Goal: Register for event/course

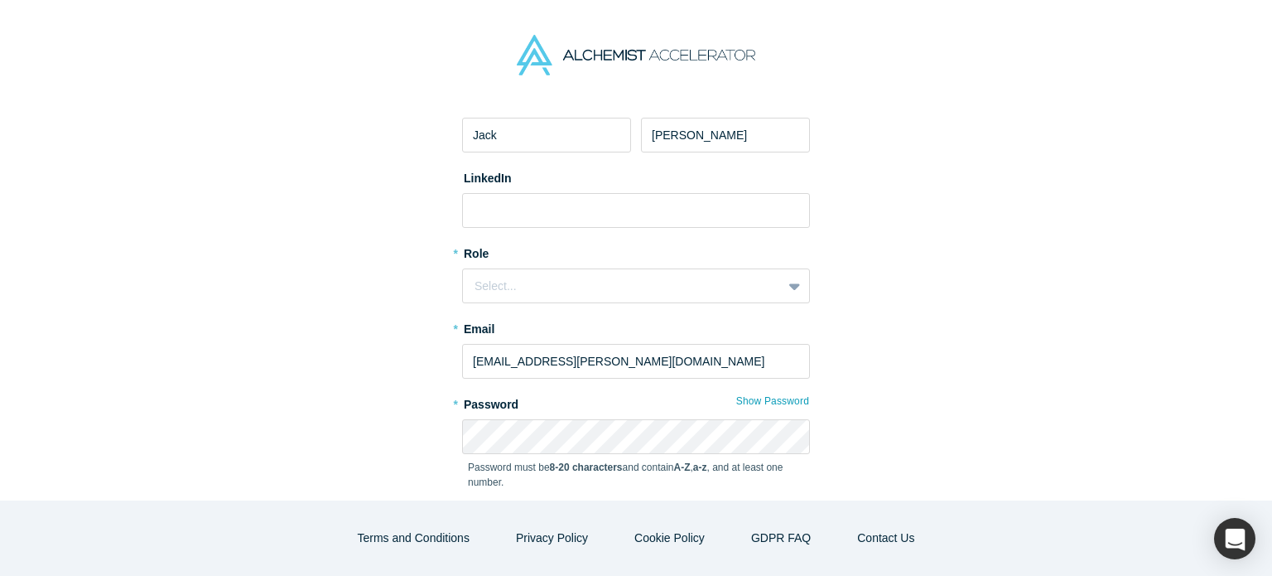
scroll to position [166, 0]
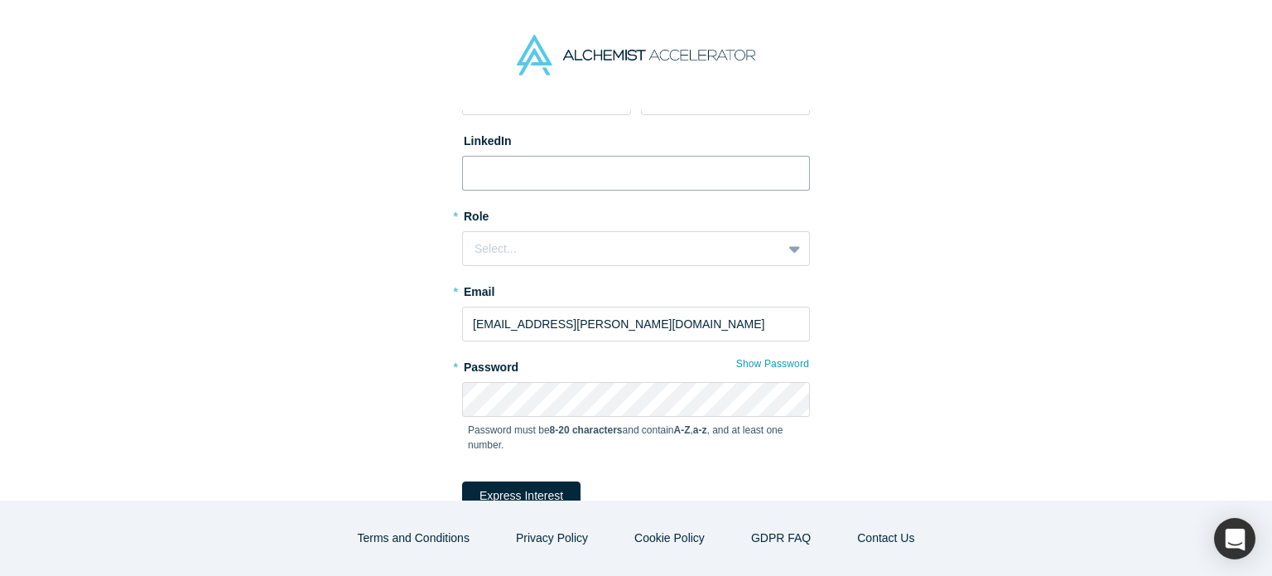
click at [533, 169] on input at bounding box center [636, 173] width 348 height 35
click at [543, 247] on div "Select..." at bounding box center [623, 248] width 296 height 17
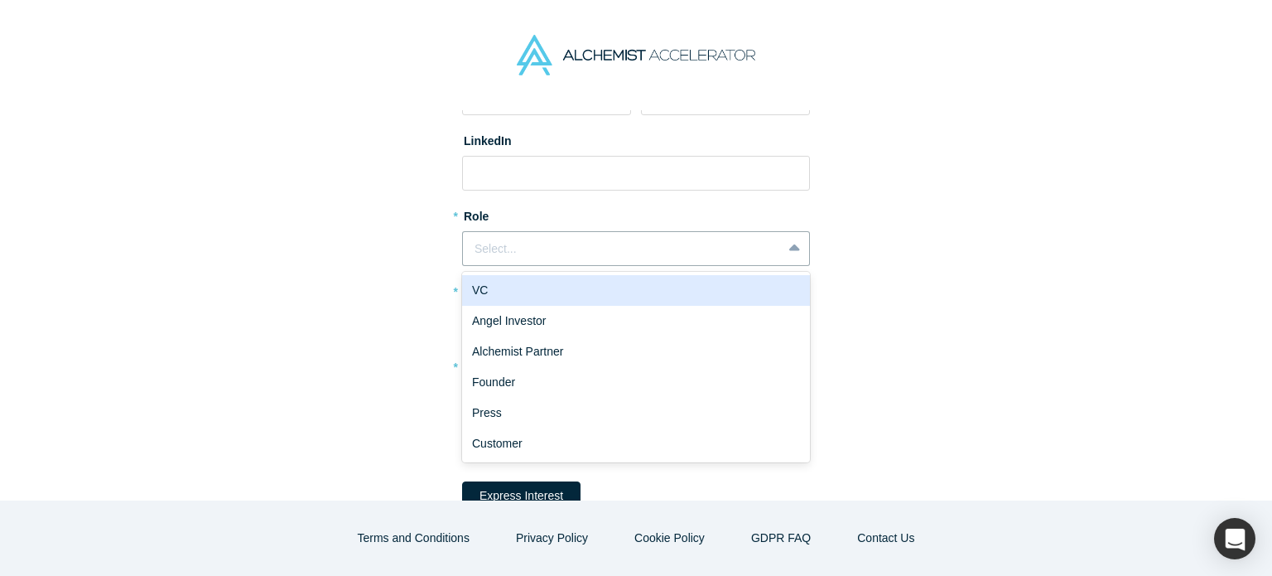
click at [529, 291] on div "VC" at bounding box center [636, 290] width 348 height 31
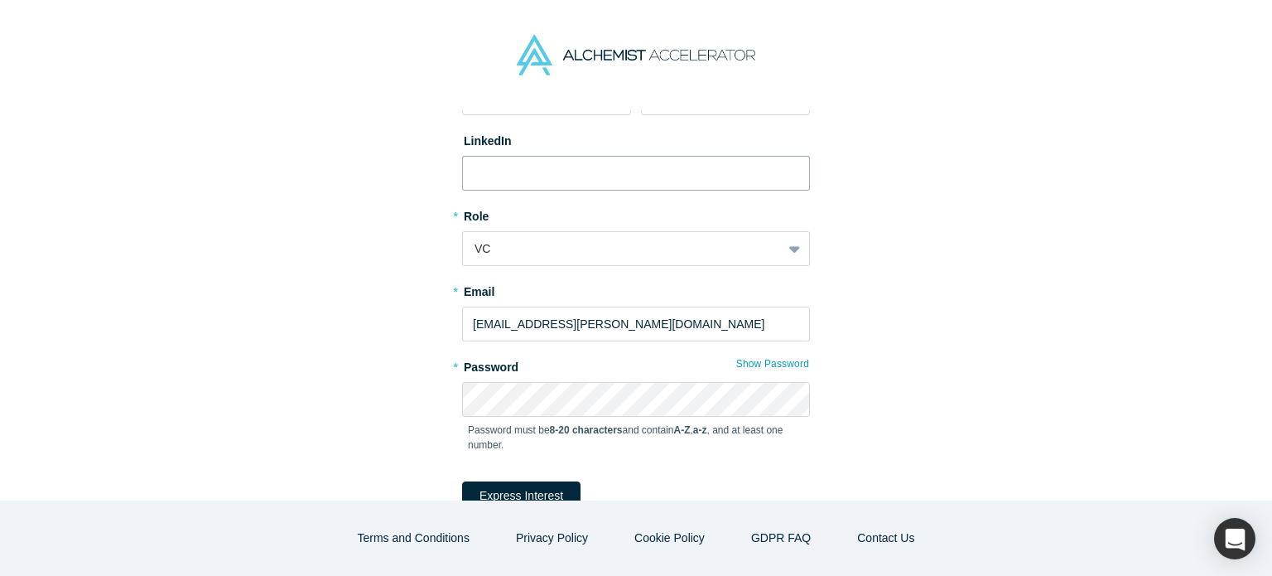
click at [520, 184] on input at bounding box center [636, 173] width 348 height 35
type input "linkedin.com/in/jackbookey"
click at [388, 232] on div "Request an Invitation to Alchemist Demo Day Alchemist will be showcasing the st…" at bounding box center [636, 257] width 696 height 624
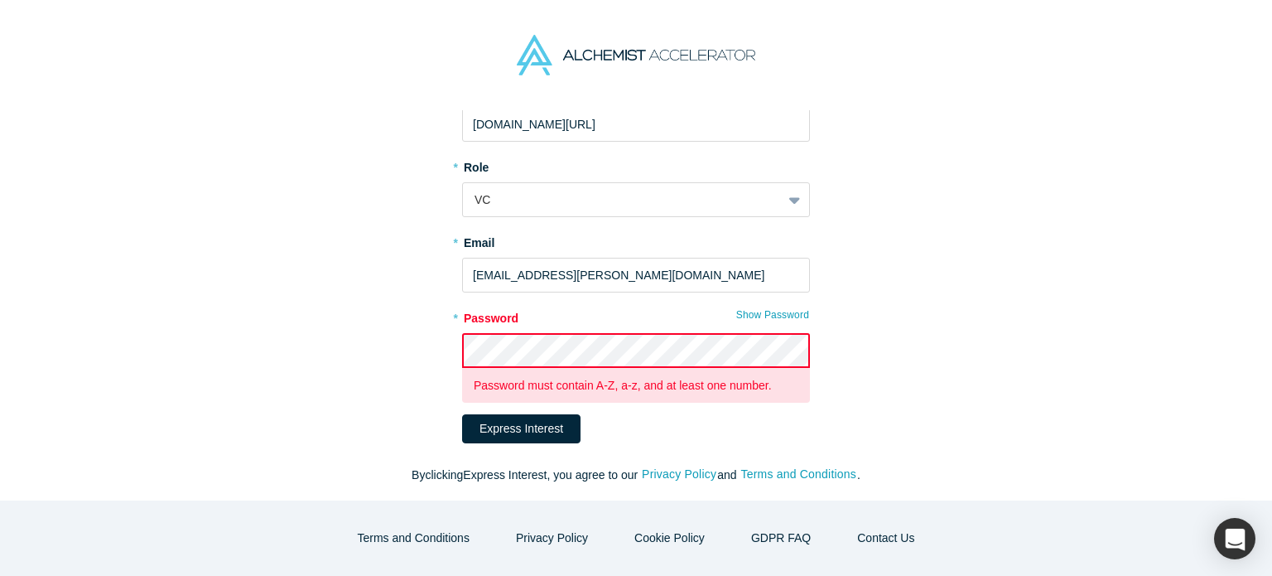
scroll to position [233, 0]
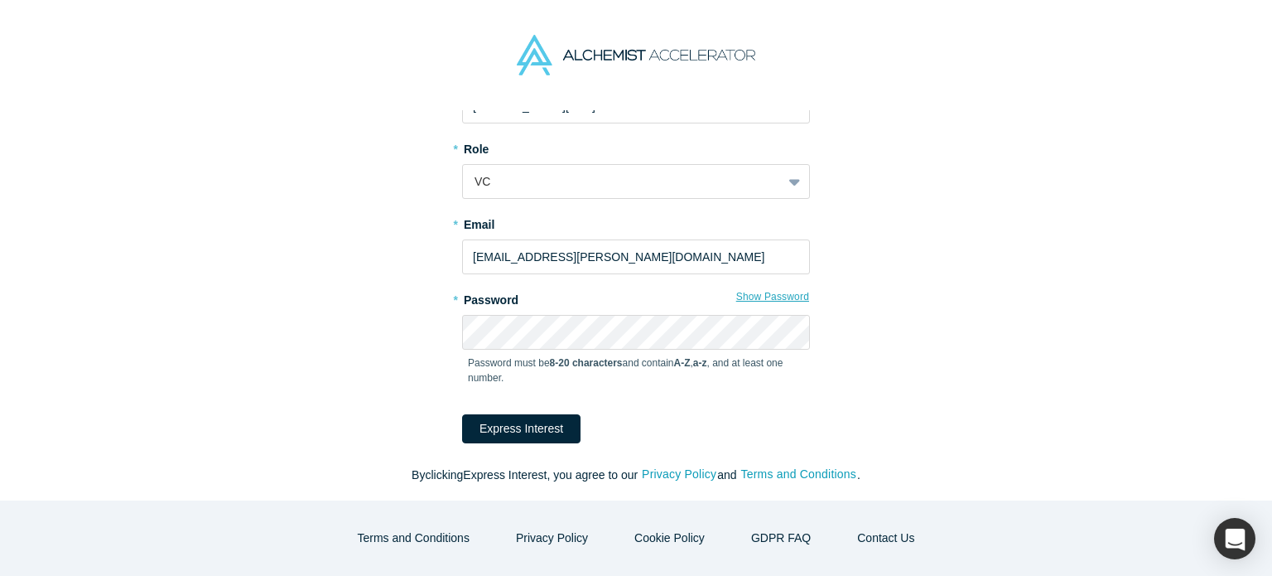
click at [779, 293] on button "Show Password" at bounding box center [773, 297] width 75 height 22
click at [480, 433] on button "Express Interest" at bounding box center [521, 428] width 118 height 29
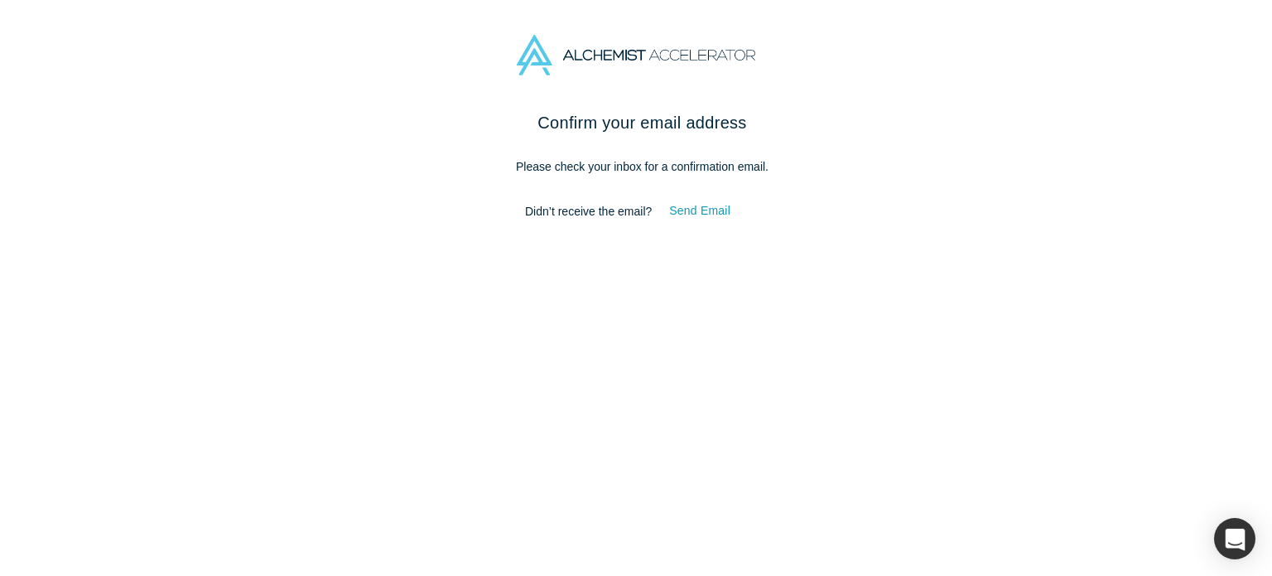
click at [743, 302] on div "Confirm your email address Please check your inbox for a confirmation email. Di…" at bounding box center [642, 349] width 1285 height 478
